Goal: Check status: Check status

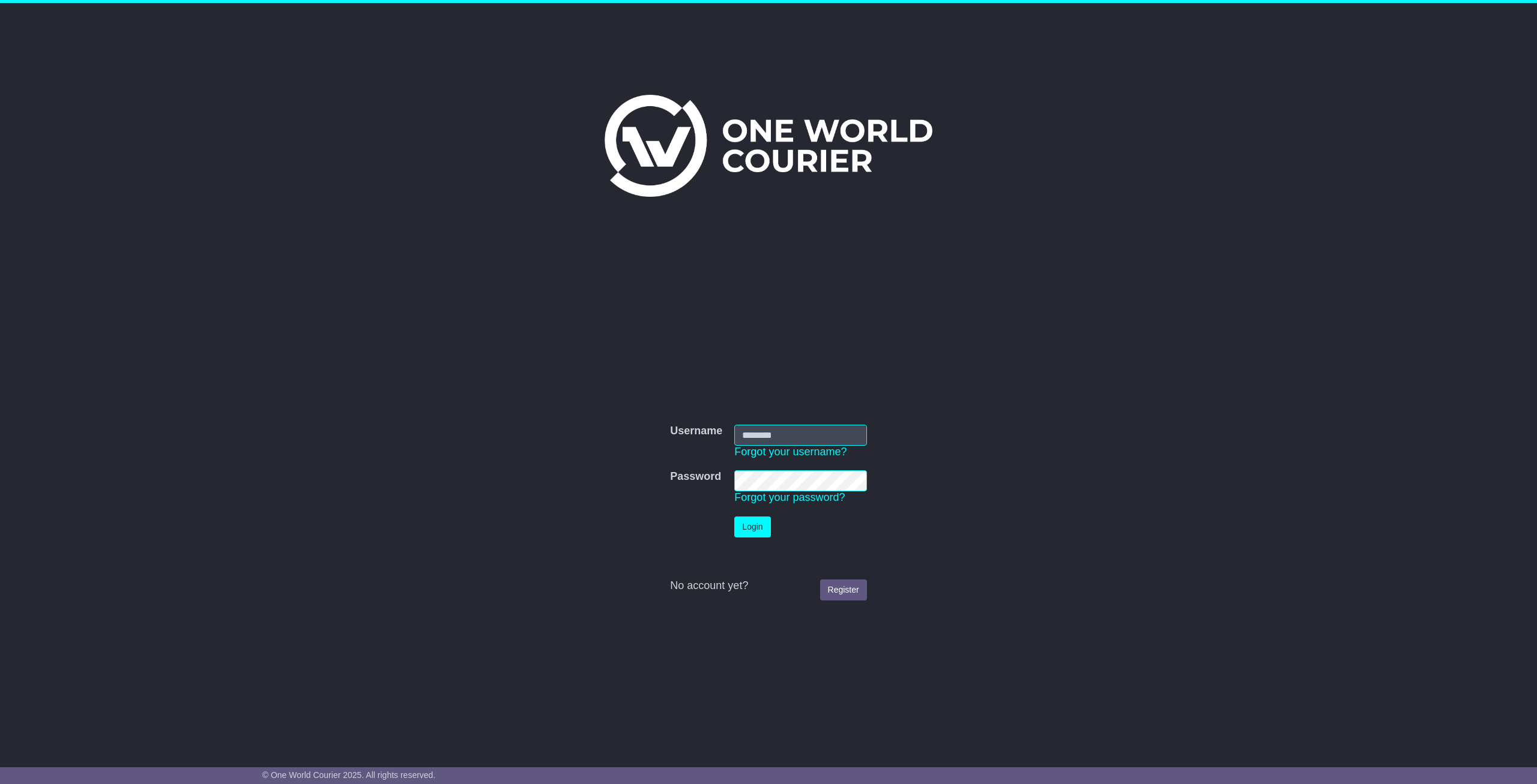
click at [825, 438] on input "Username" at bounding box center [800, 435] width 132 height 21
type input "**********"
click at [752, 527] on button "Login" at bounding box center [753, 527] width 36 height 21
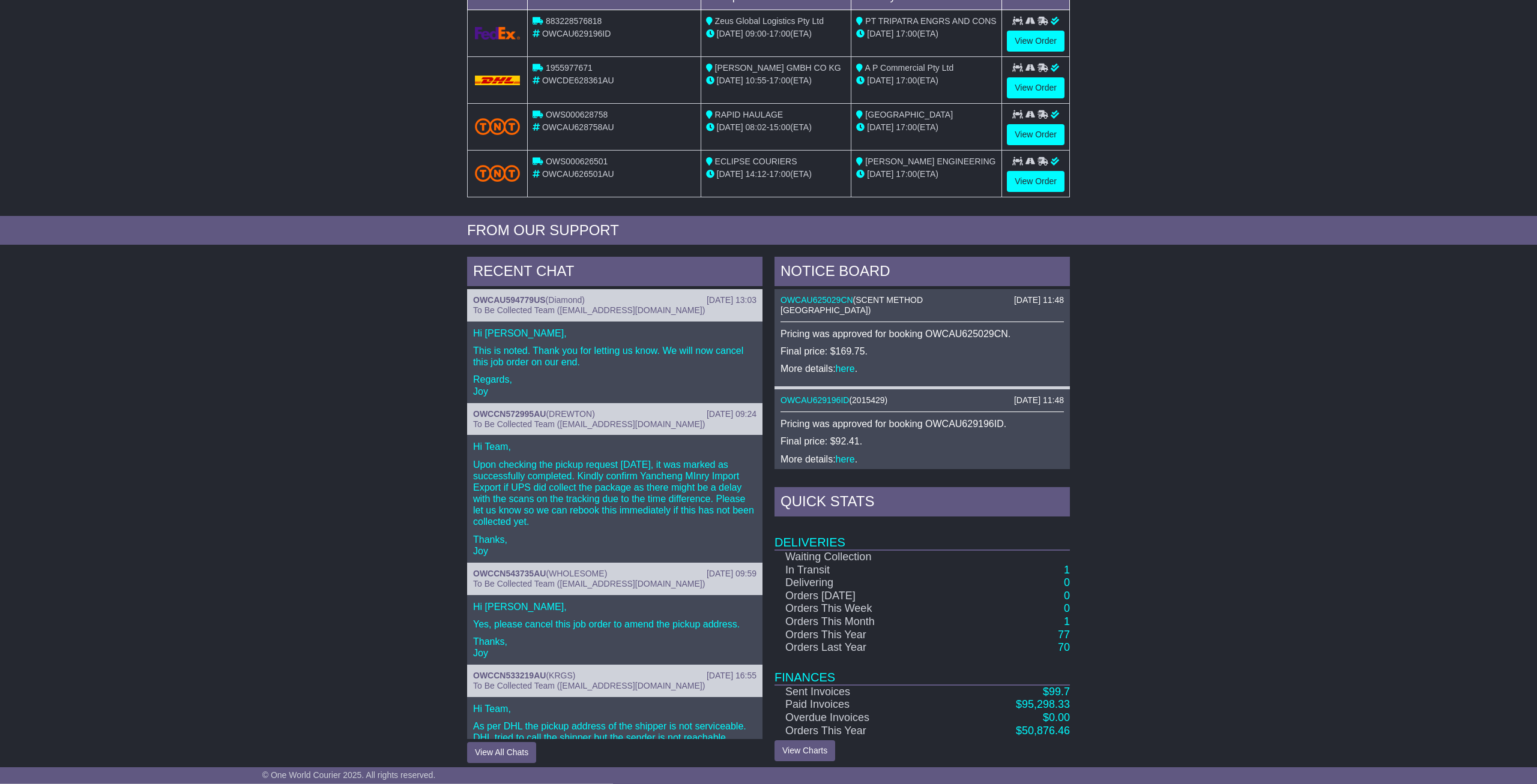
scroll to position [260, 0]
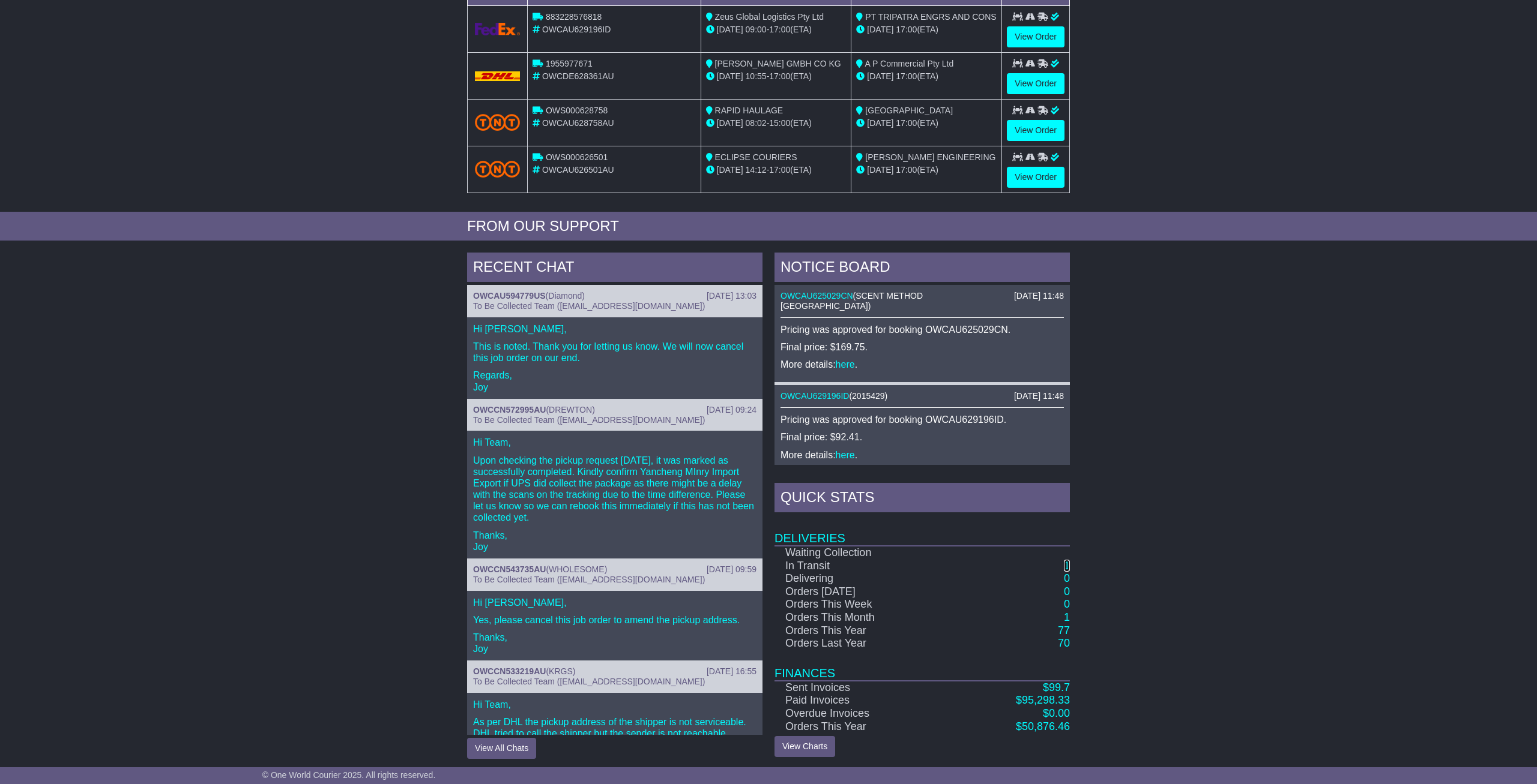
click at [1065, 563] on link "1" at bounding box center [1066, 566] width 6 height 12
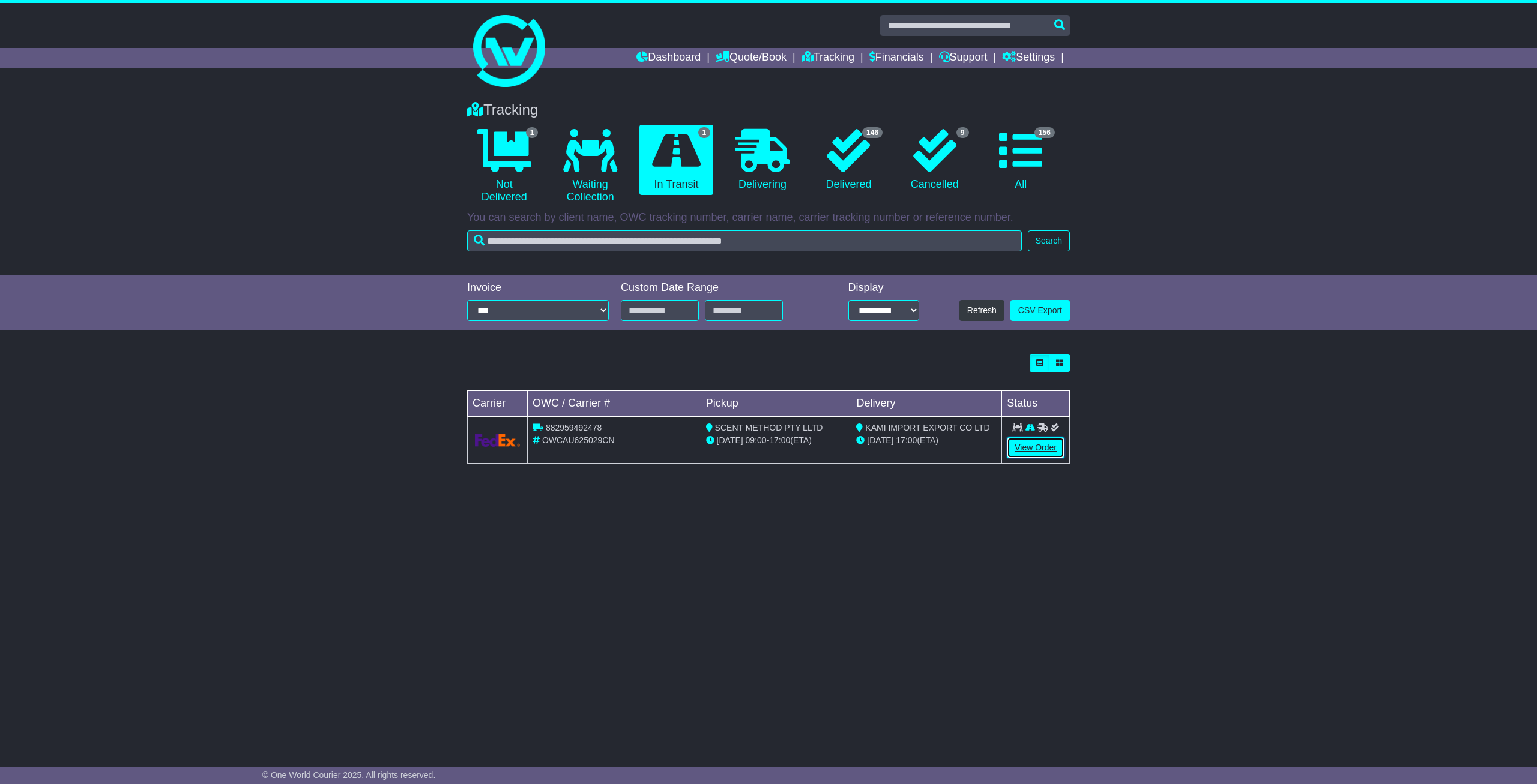
click at [1018, 450] on link "View Order" at bounding box center [1035, 448] width 58 height 21
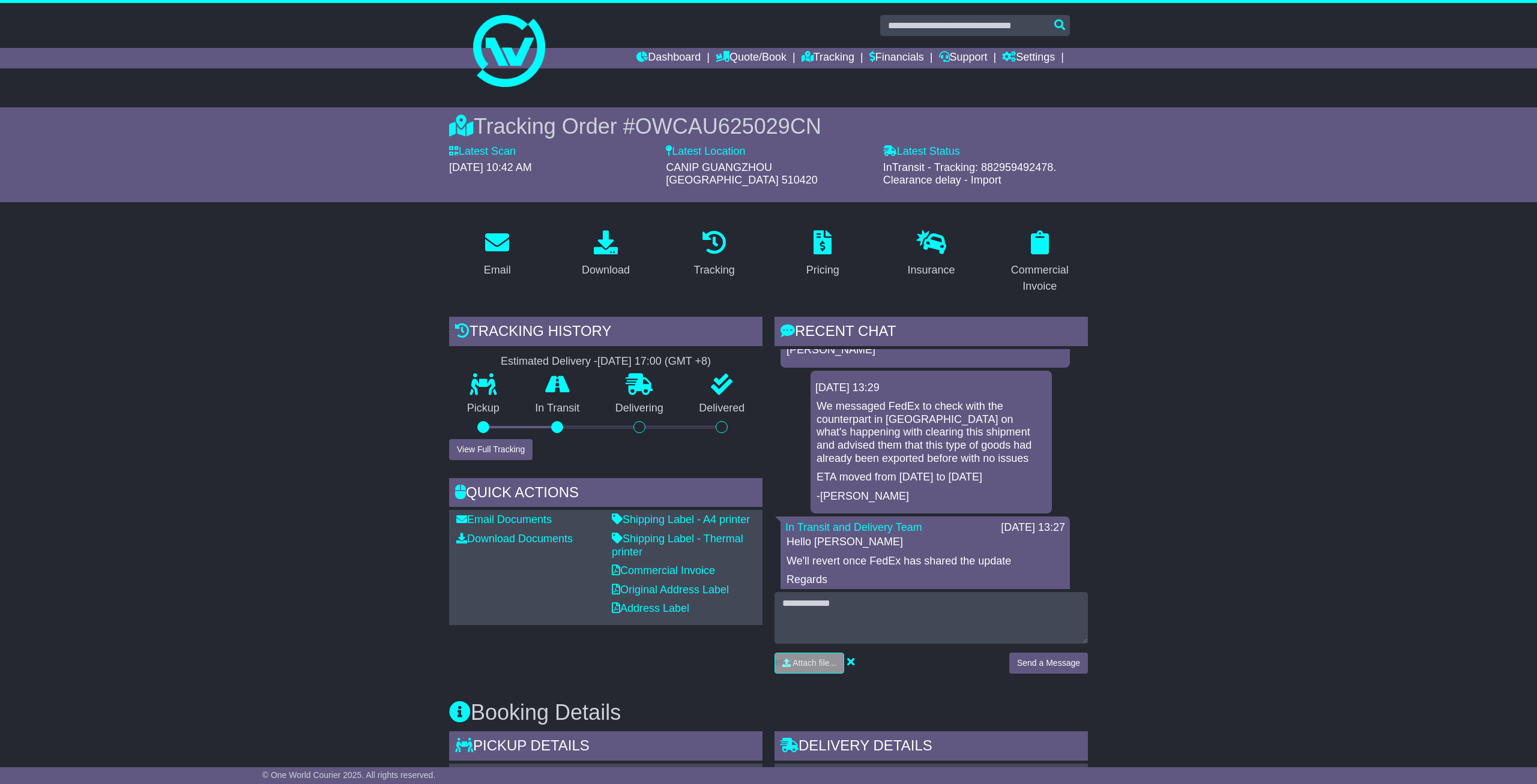
scroll to position [1664, 0]
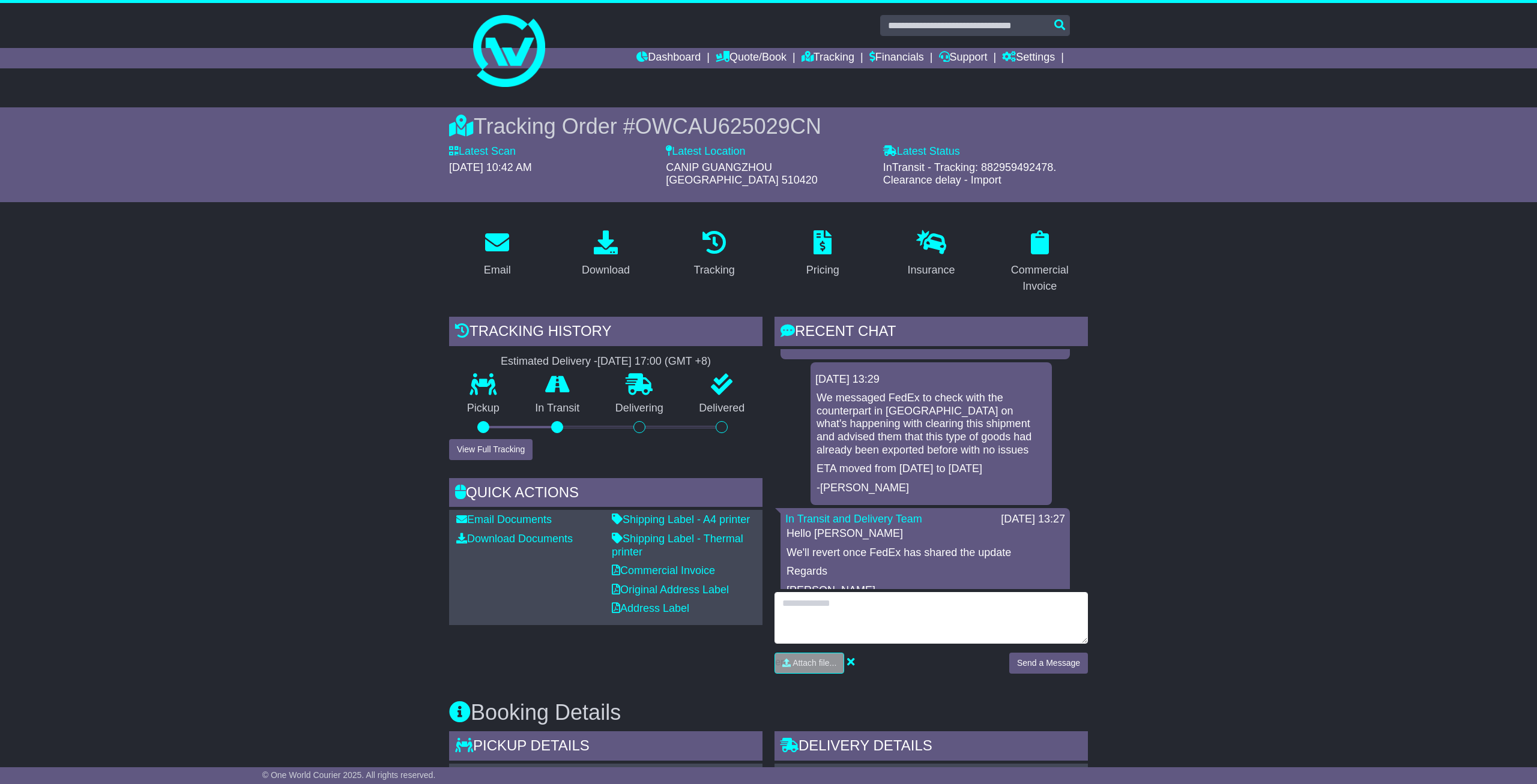
click at [832, 592] on textarea at bounding box center [931, 618] width 314 height 52
type textarea "**********"
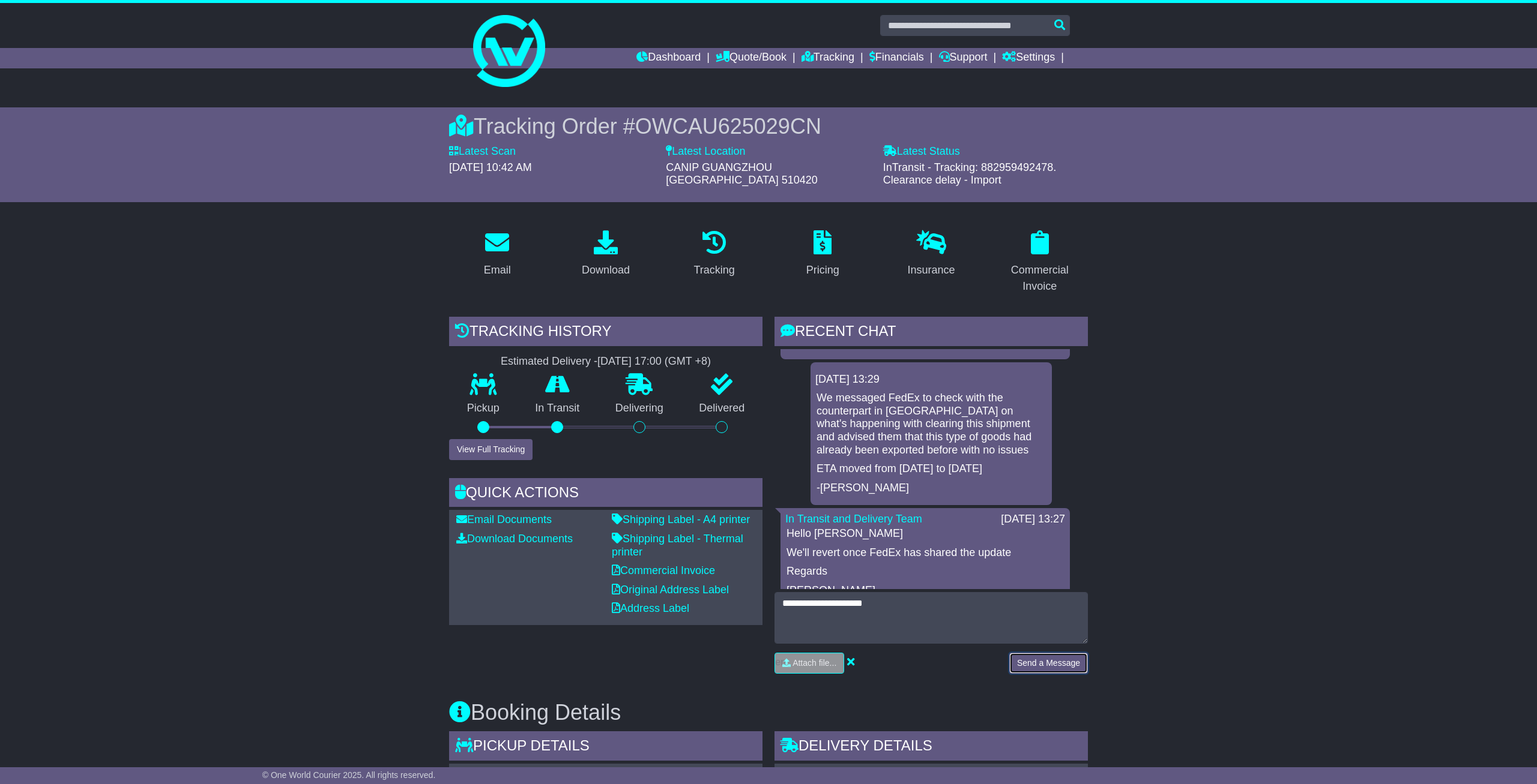
click at [1067, 656] on button "Send a Message" at bounding box center [1048, 663] width 78 height 21
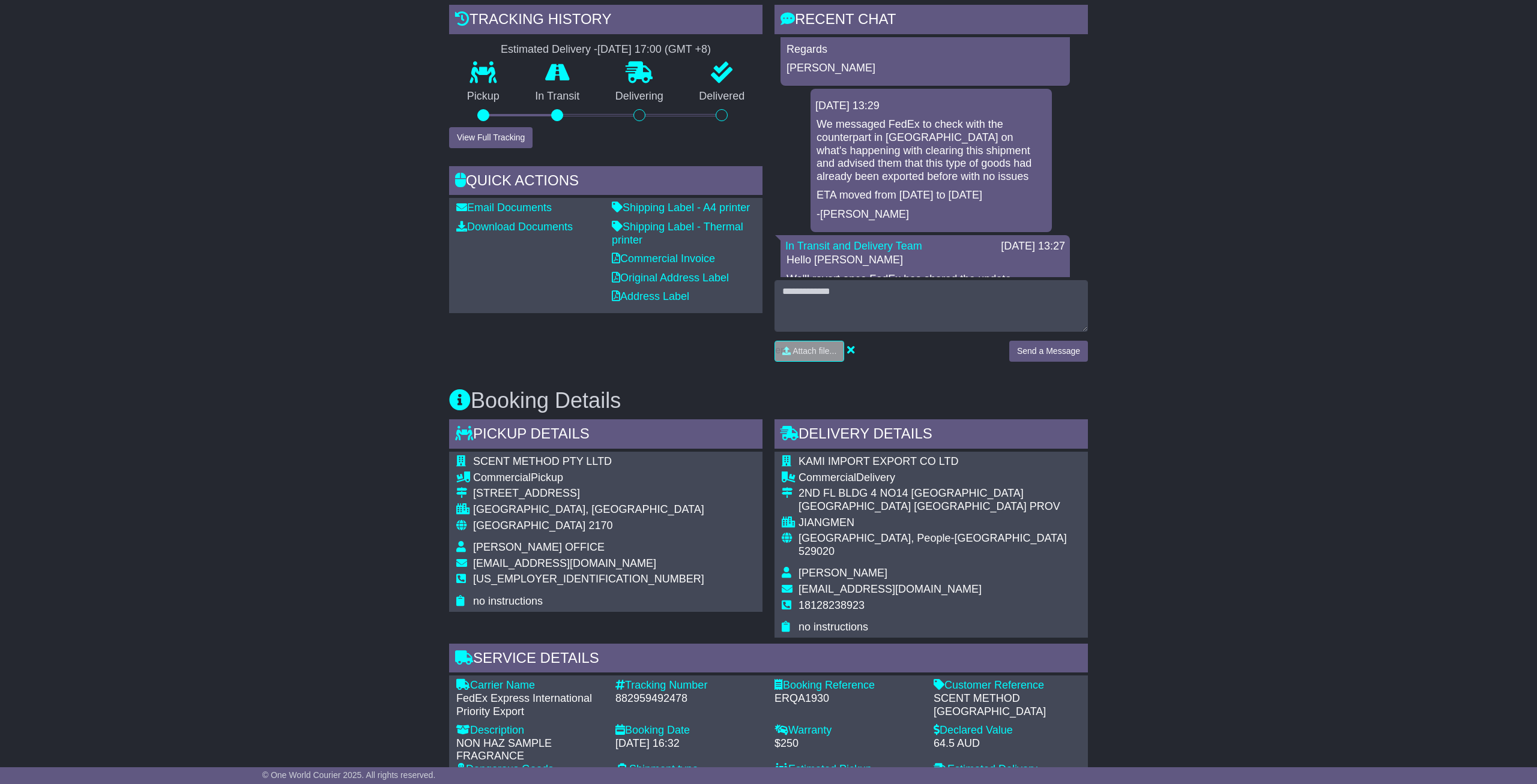
scroll to position [687, 0]
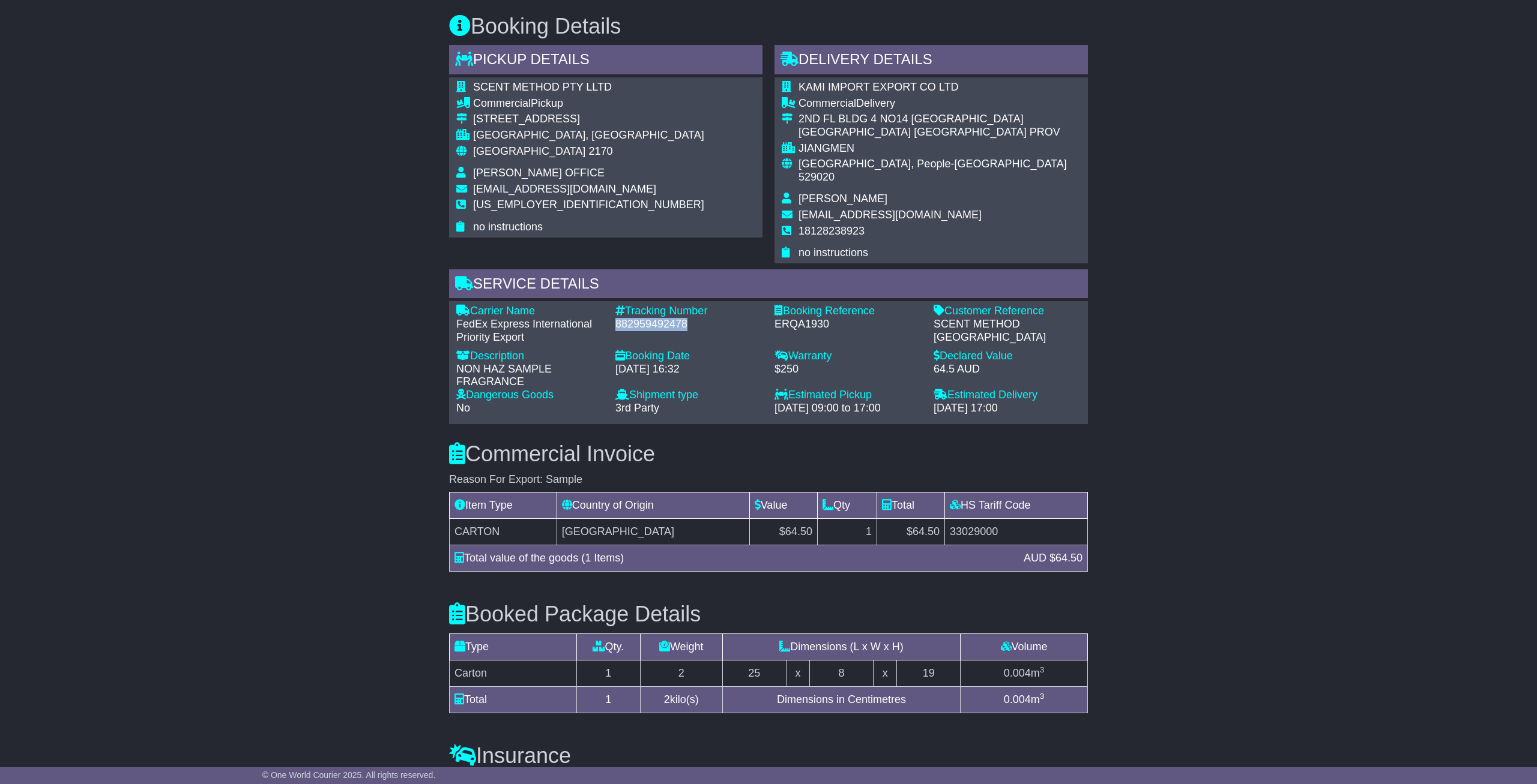
drag, startPoint x: 616, startPoint y: 299, endPoint x: 690, endPoint y: 299, distance: 74.0
click at [690, 318] on div "882959492478" at bounding box center [689, 324] width 147 height 13
copy div "882959492478"
